Goal: Information Seeking & Learning: Learn about a topic

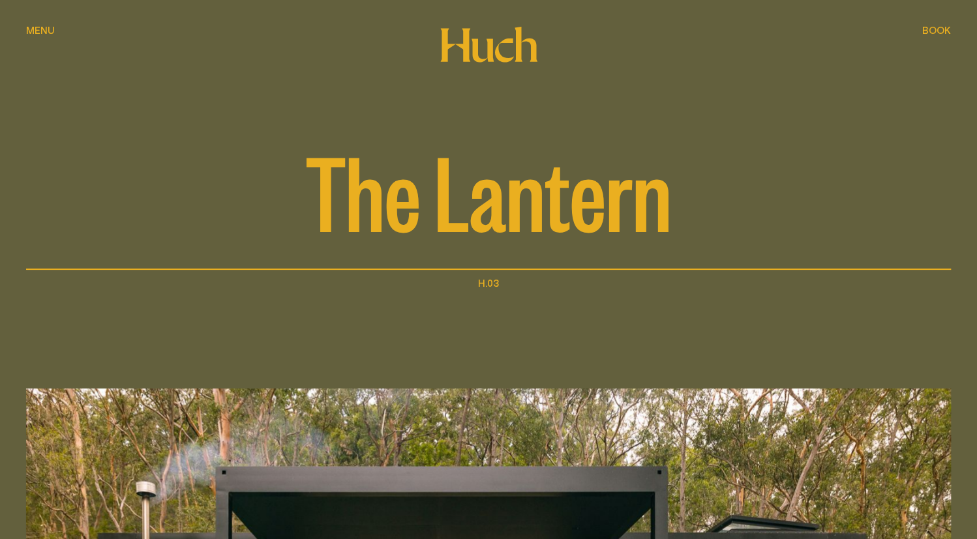
click at [37, 31] on span "Menu" at bounding box center [40, 30] width 29 height 10
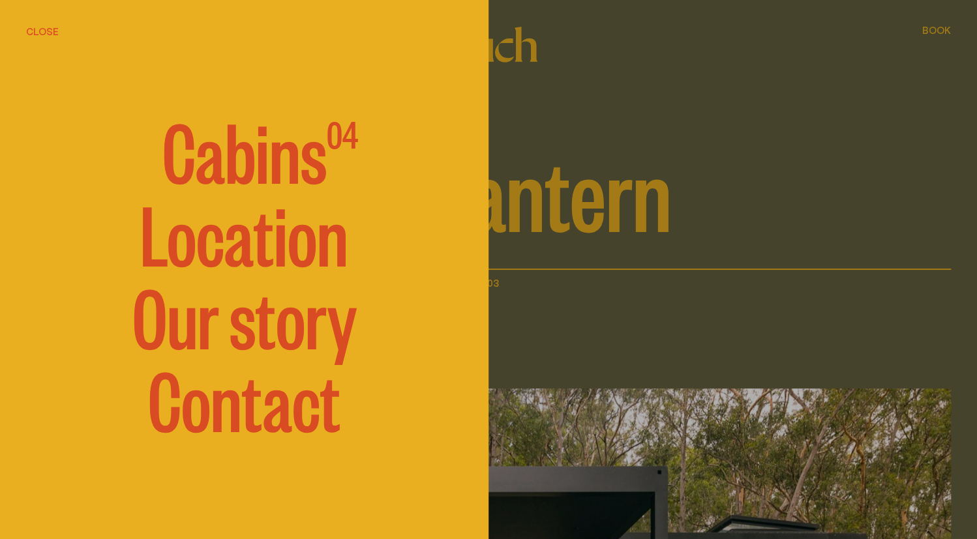
click at [260, 158] on span "Cabins" at bounding box center [244, 149] width 164 height 78
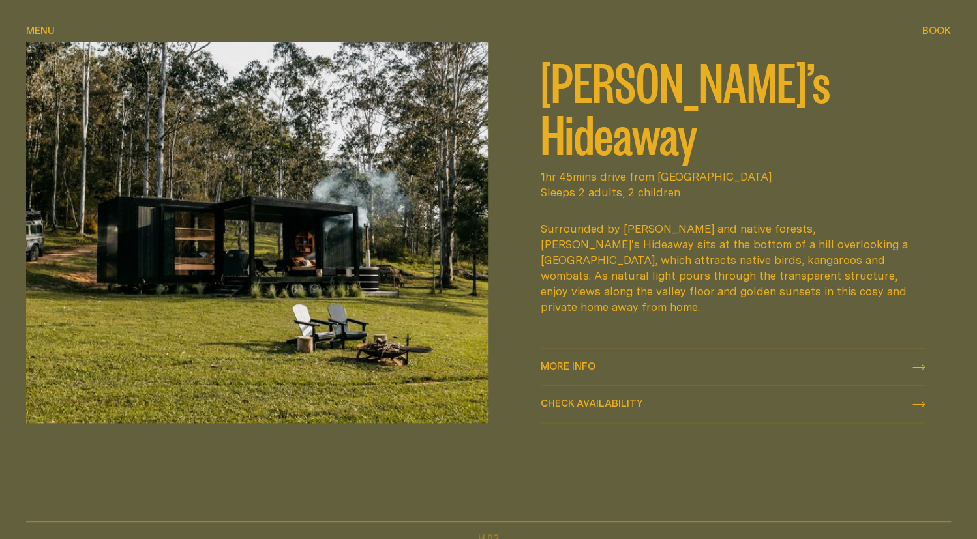
scroll to position [652, 0]
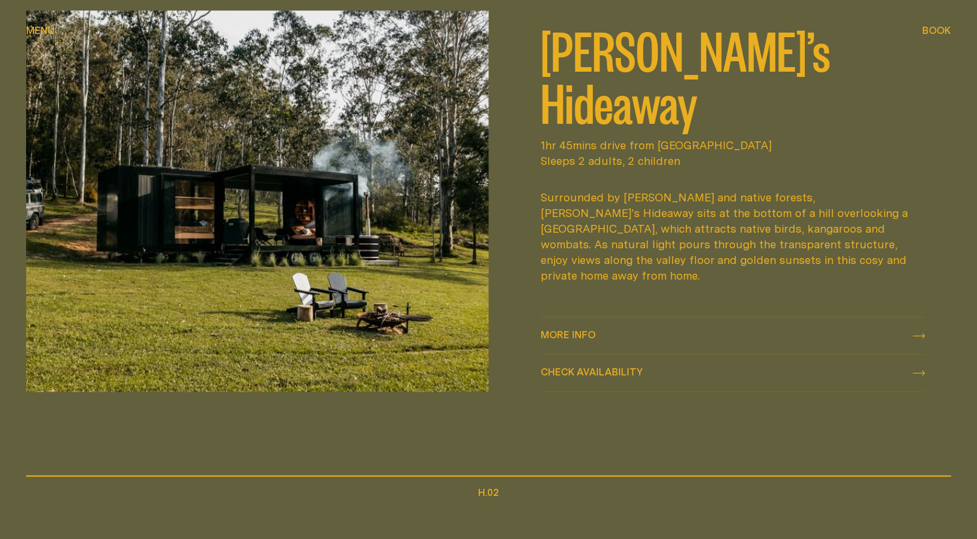
click at [565, 327] on link "More info More info" at bounding box center [733, 336] width 384 height 37
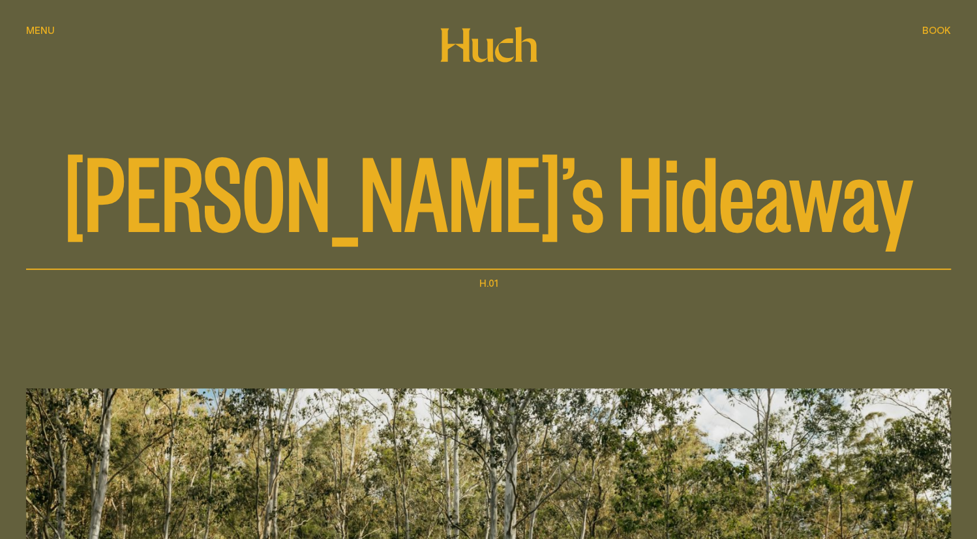
click at [40, 33] on span "Menu" at bounding box center [40, 30] width 29 height 10
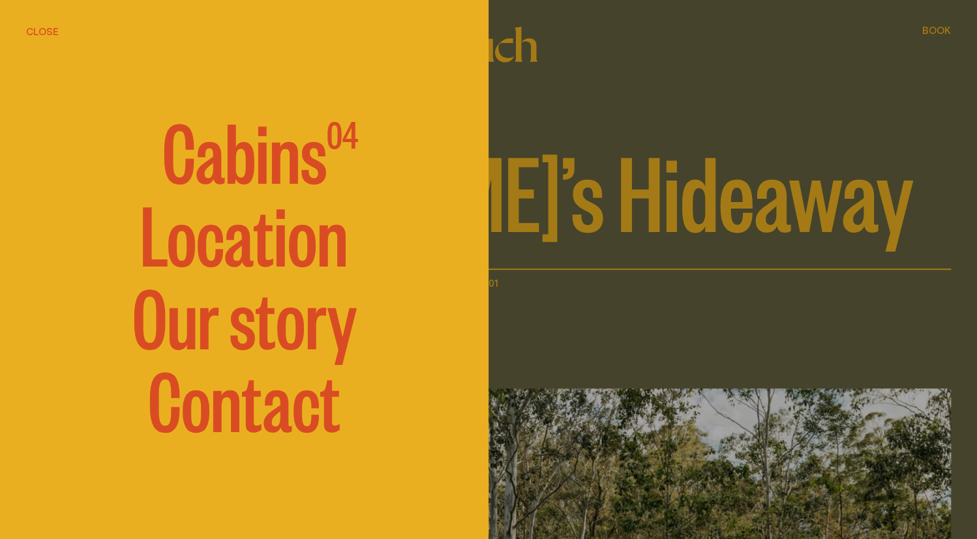
click at [627, 284] on div at bounding box center [488, 269] width 977 height 539
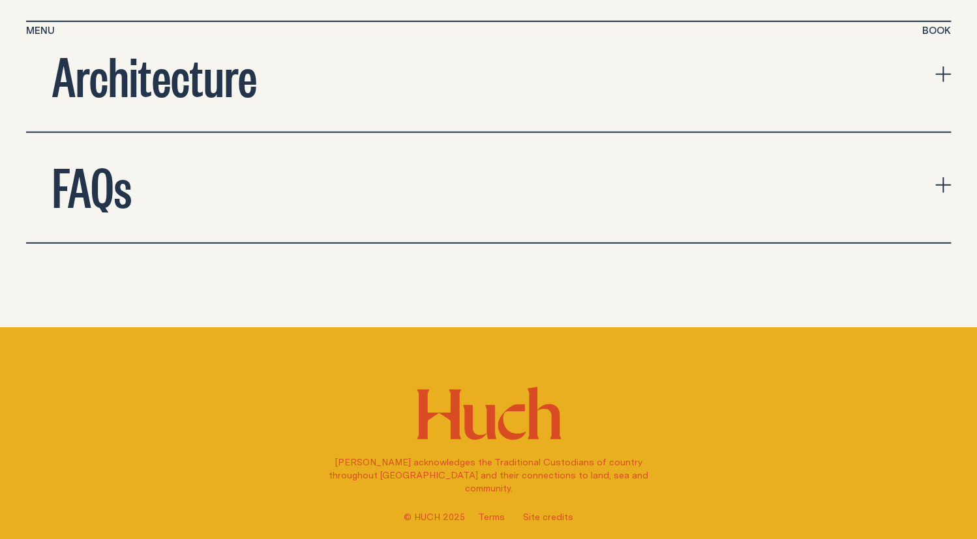
scroll to position [4451, 0]
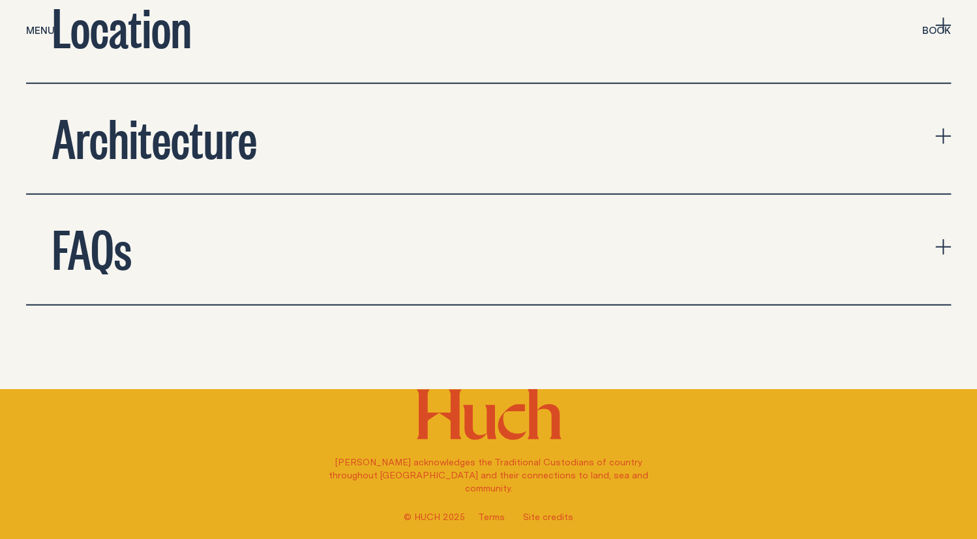
click at [563, 195] on button "FAQs" at bounding box center [488, 250] width 925 height 110
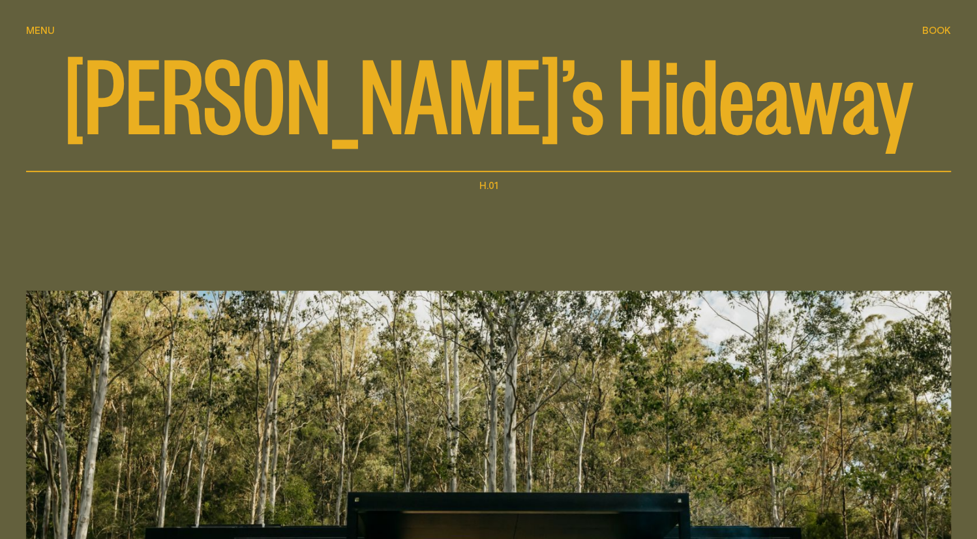
scroll to position [0, 0]
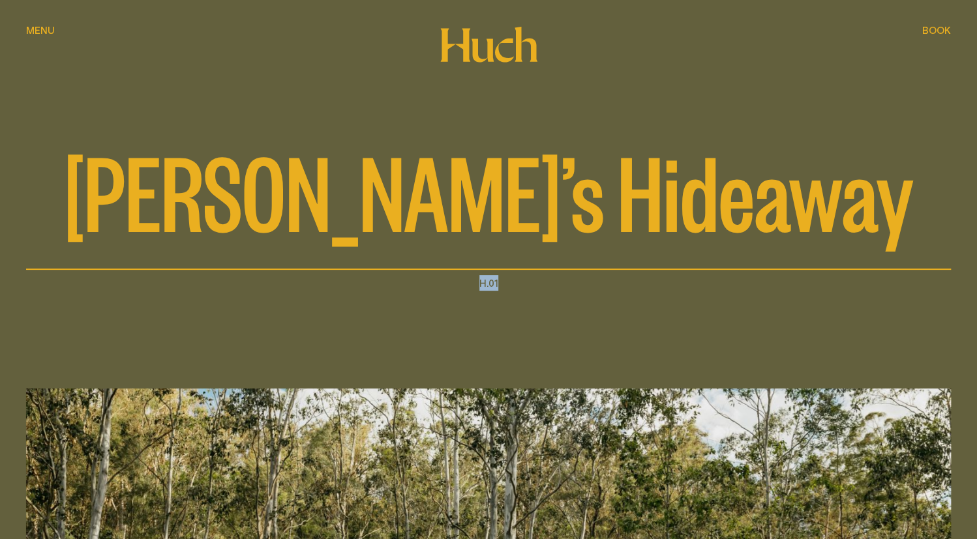
drag, startPoint x: 505, startPoint y: 290, endPoint x: 447, endPoint y: 275, distance: 59.2
click at [447, 275] on div "H.01" at bounding box center [488, 285] width 925 height 20
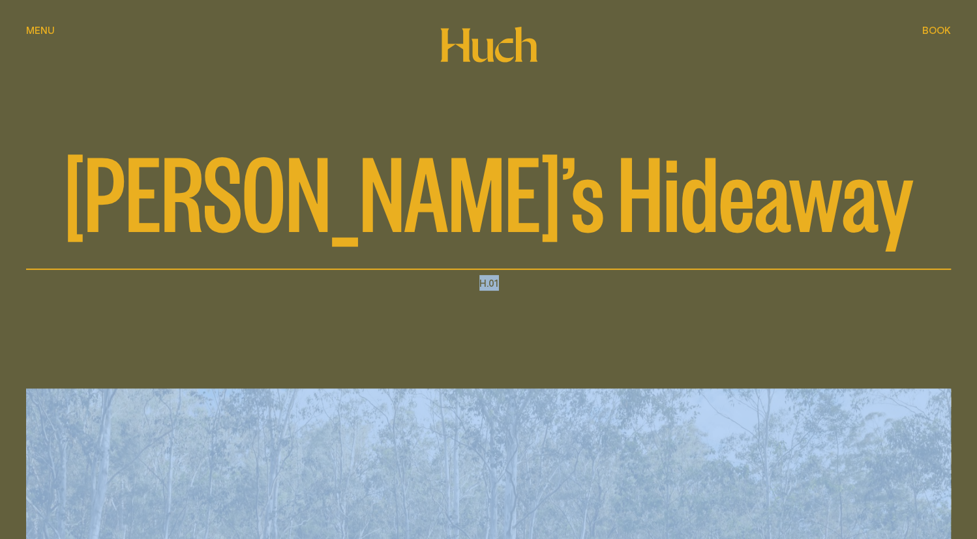
drag, startPoint x: 447, startPoint y: 275, endPoint x: 578, endPoint y: 286, distance: 130.9
click at [578, 286] on div "H.01" at bounding box center [488, 285] width 925 height 20
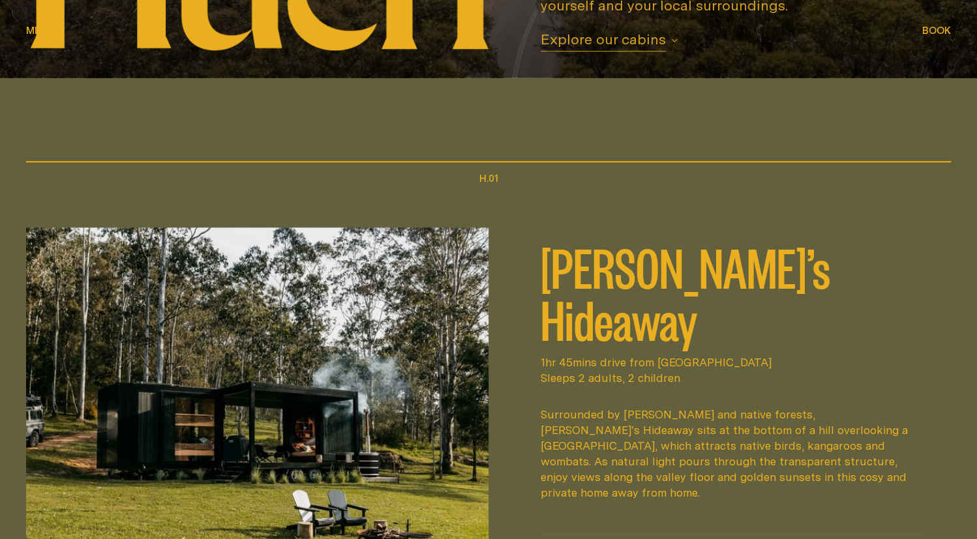
scroll to position [587, 0]
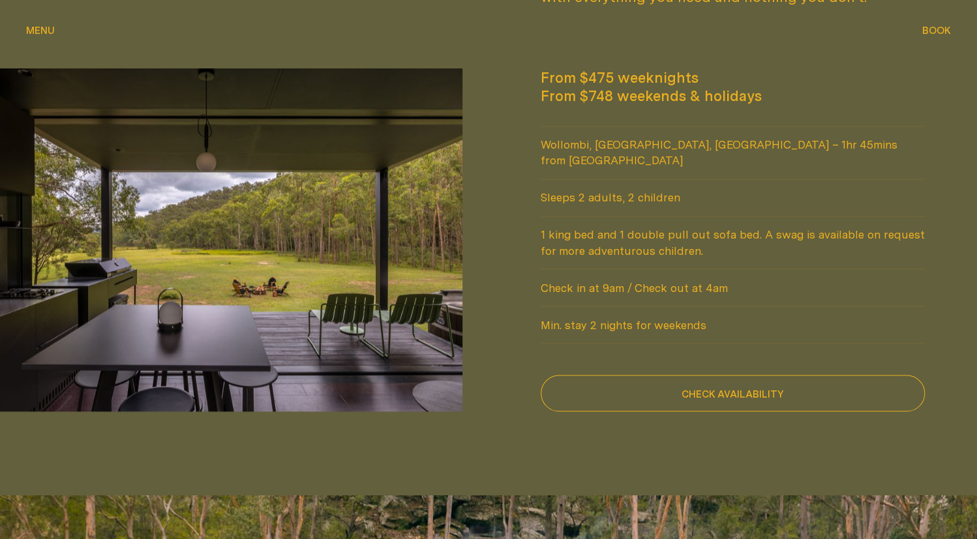
scroll to position [1044, 0]
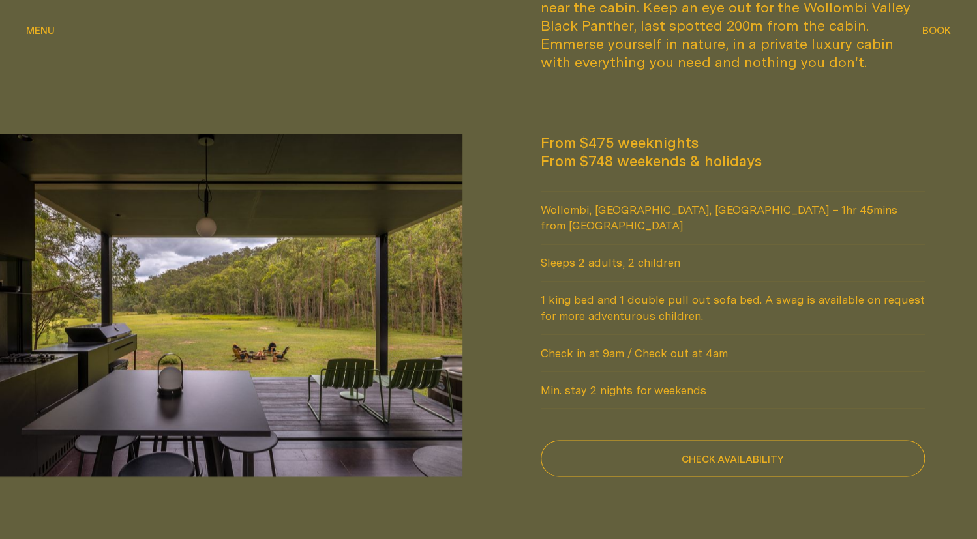
drag, startPoint x: 490, startPoint y: 357, endPoint x: 749, endPoint y: 367, distance: 258.5
click at [749, 367] on div "From $475 weeknights From $748 weekends & holidays [GEOGRAPHIC_DATA], [GEOGRAPH…" at bounding box center [732, 305] width 488 height 343
click at [749, 372] on span "Min. stay 2 nights for weekends" at bounding box center [733, 390] width 384 height 37
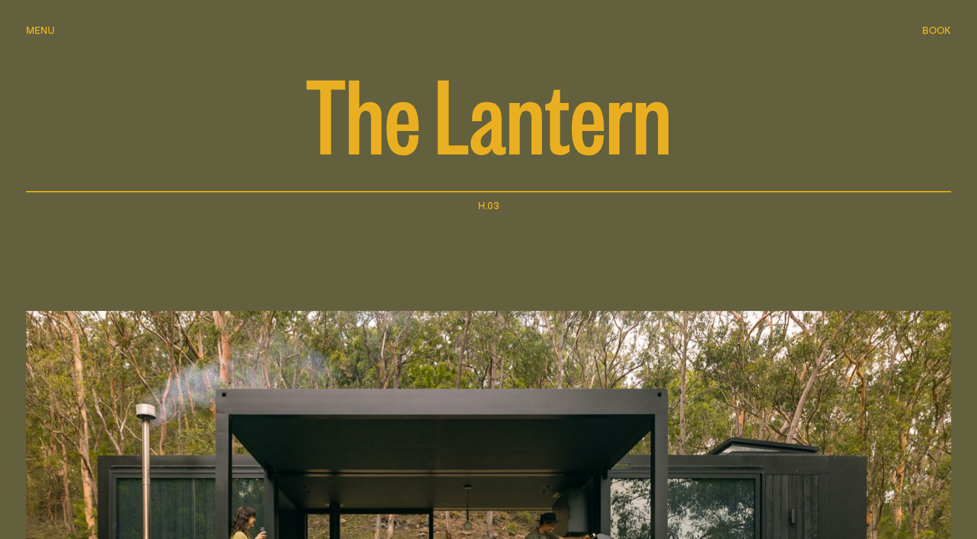
scroll to position [0, 0]
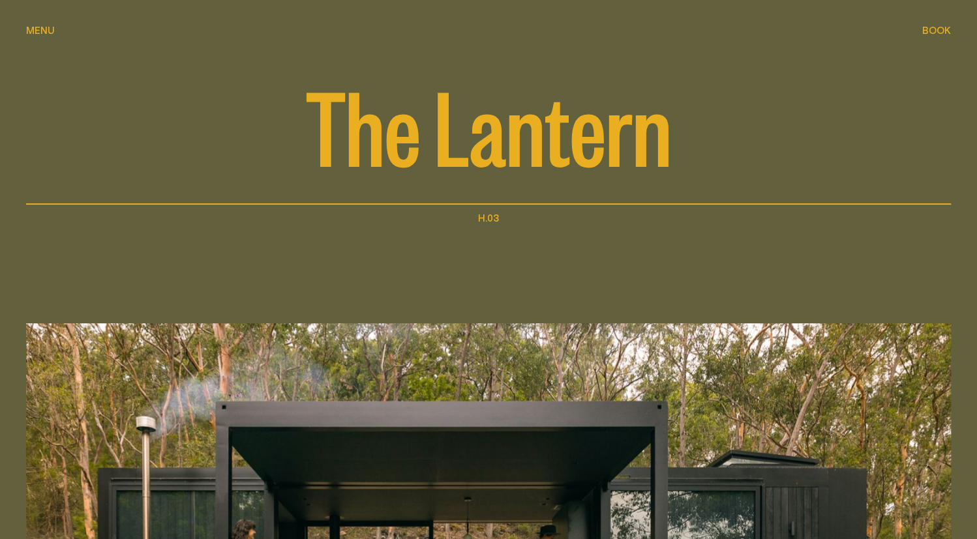
click at [827, 189] on div "The Lantern" at bounding box center [488, 140] width 925 height 108
